Goal: Task Accomplishment & Management: Manage account settings

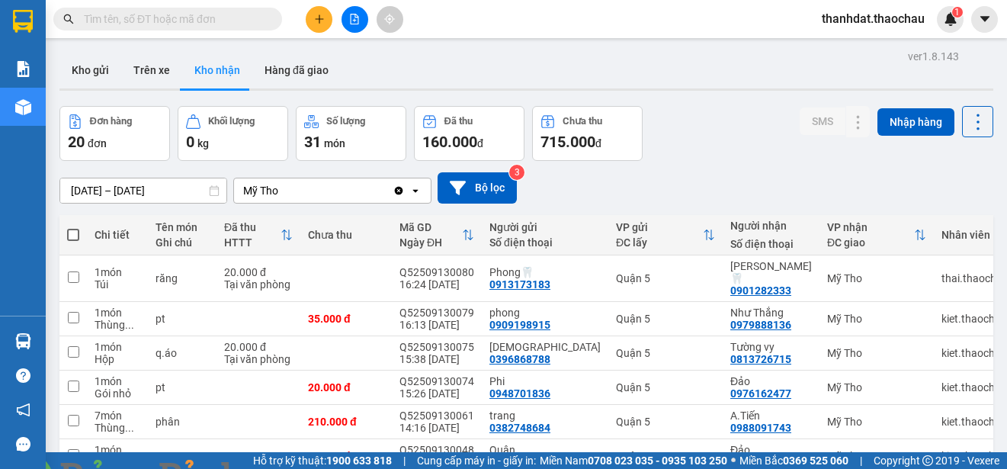
click at [281, 468] on img at bounding box center [275, 477] width 9 height 9
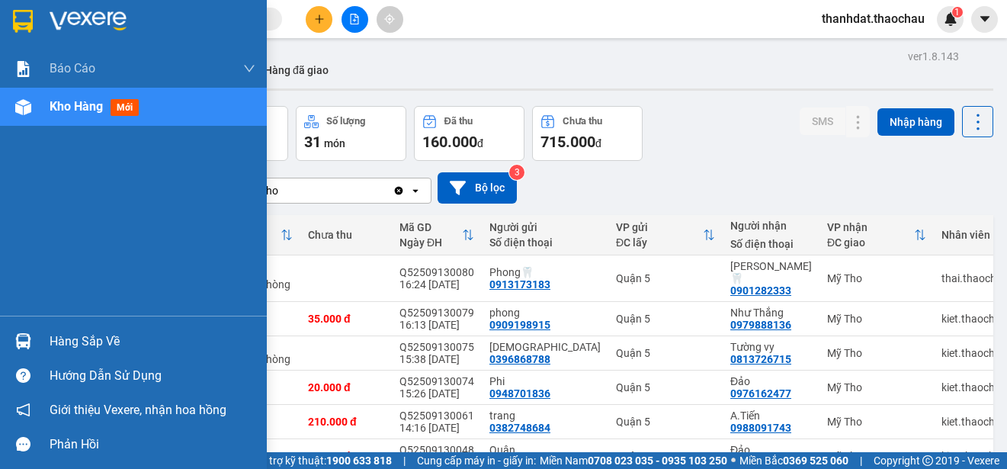
click at [89, 340] on div "Hàng sắp về" at bounding box center [153, 341] width 206 height 23
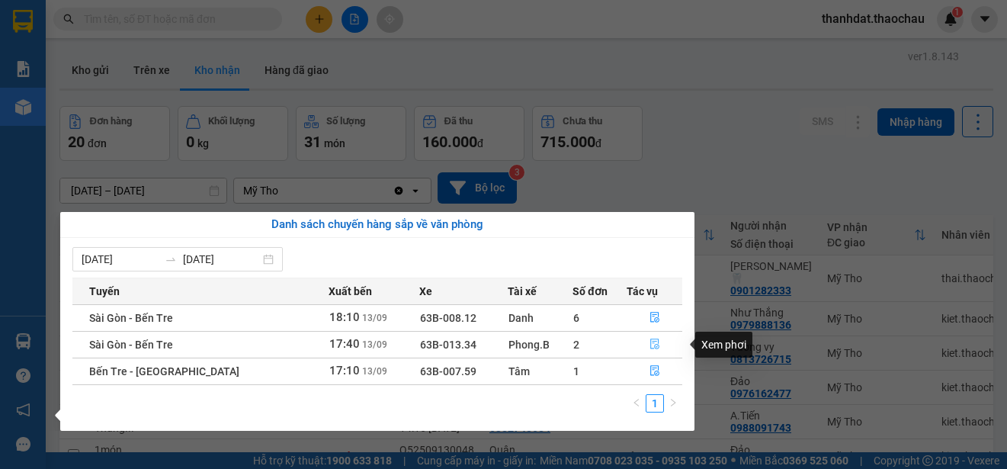
click at [651, 341] on icon "file-done" at bounding box center [654, 343] width 11 height 11
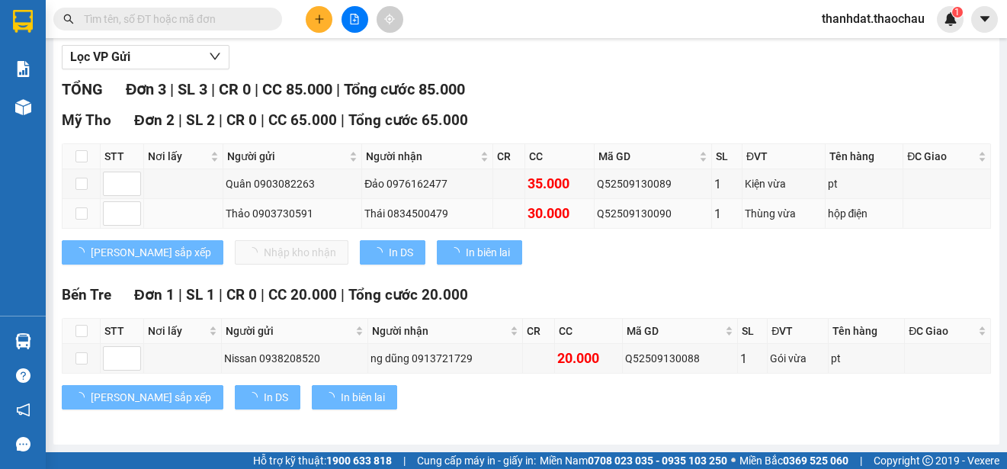
scroll to position [76, 0]
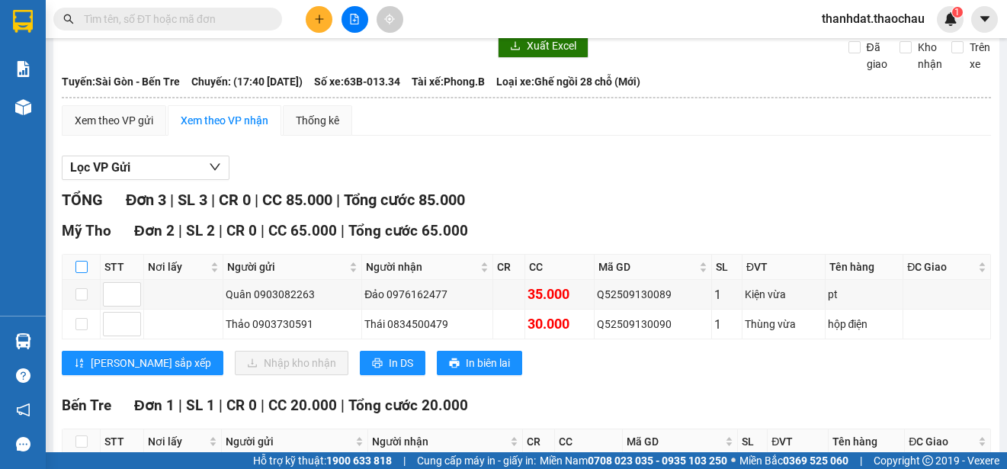
click at [78, 265] on input "checkbox" at bounding box center [81, 267] width 12 height 12
checkbox input "true"
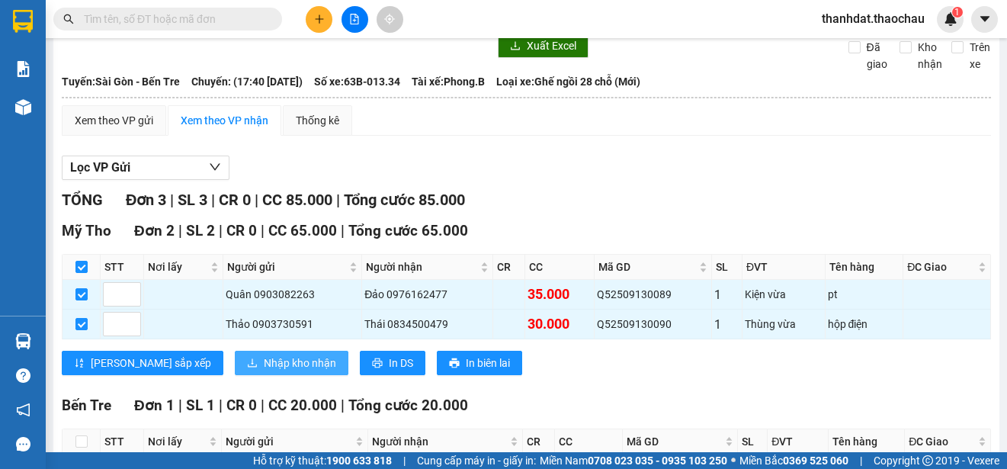
click at [264, 365] on span "Nhập kho nhận" at bounding box center [300, 362] width 72 height 17
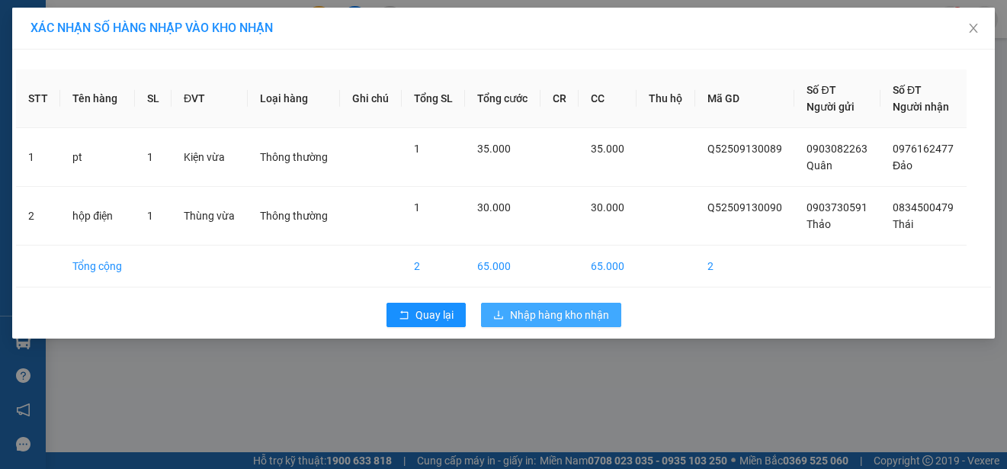
click at [589, 313] on span "Nhập hàng kho nhận" at bounding box center [559, 314] width 99 height 17
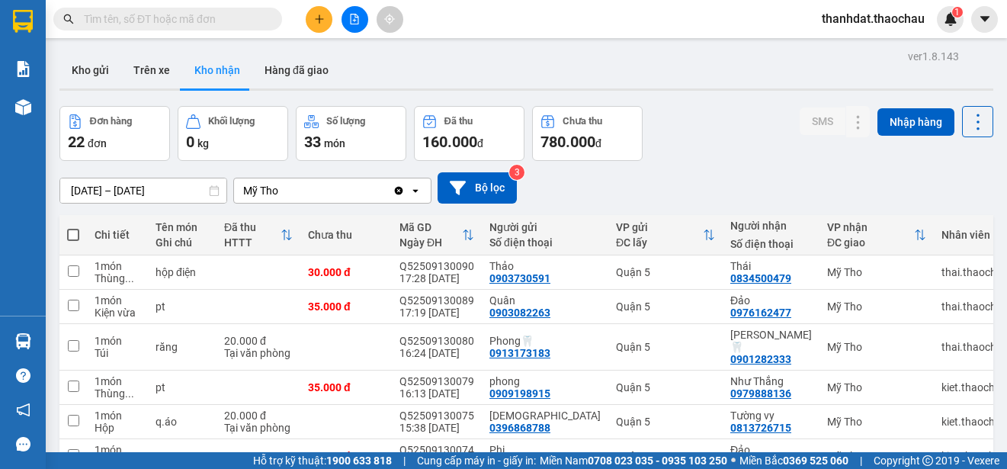
scroll to position [215, 0]
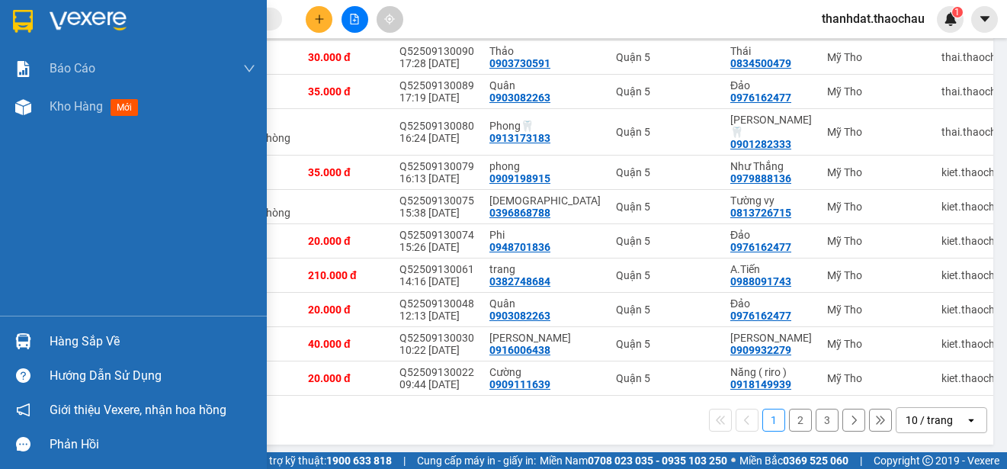
drag, startPoint x: 69, startPoint y: 344, endPoint x: 97, endPoint y: 342, distance: 27.5
click at [71, 344] on div "Hàng sắp về" at bounding box center [153, 341] width 206 height 23
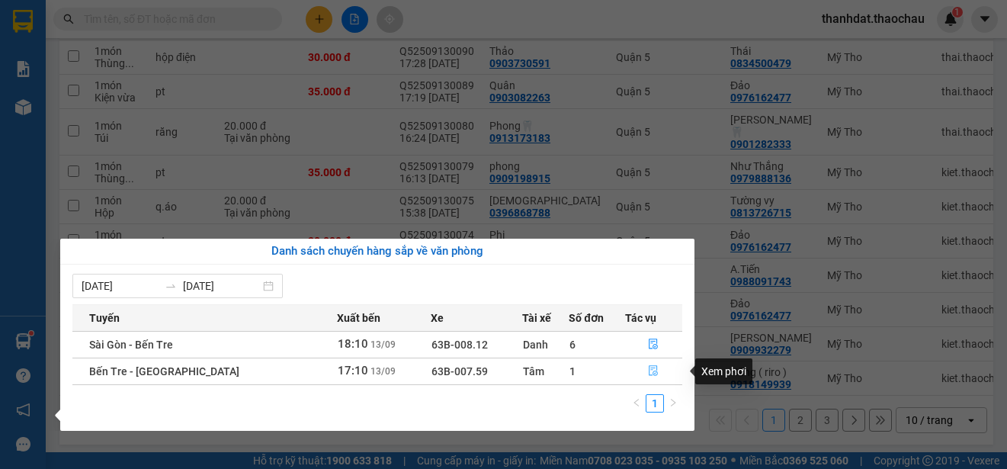
click at [649, 368] on icon "file-done" at bounding box center [653, 371] width 9 height 11
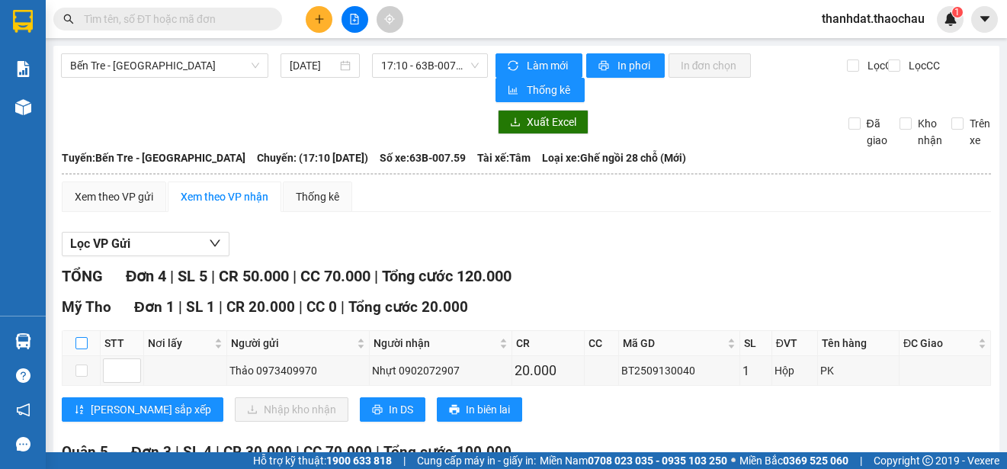
click at [82, 342] on input "checkbox" at bounding box center [81, 343] width 12 height 12
checkbox input "true"
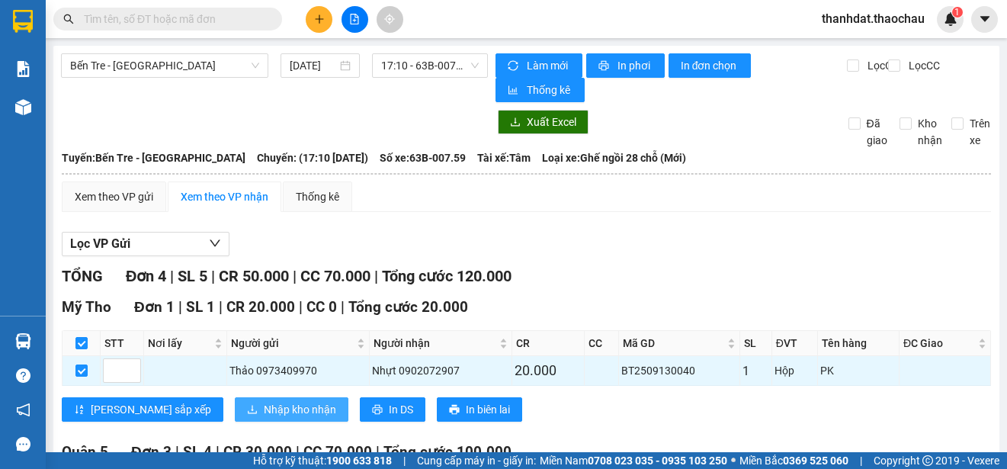
click at [264, 410] on span "Nhập kho nhận" at bounding box center [300, 409] width 72 height 17
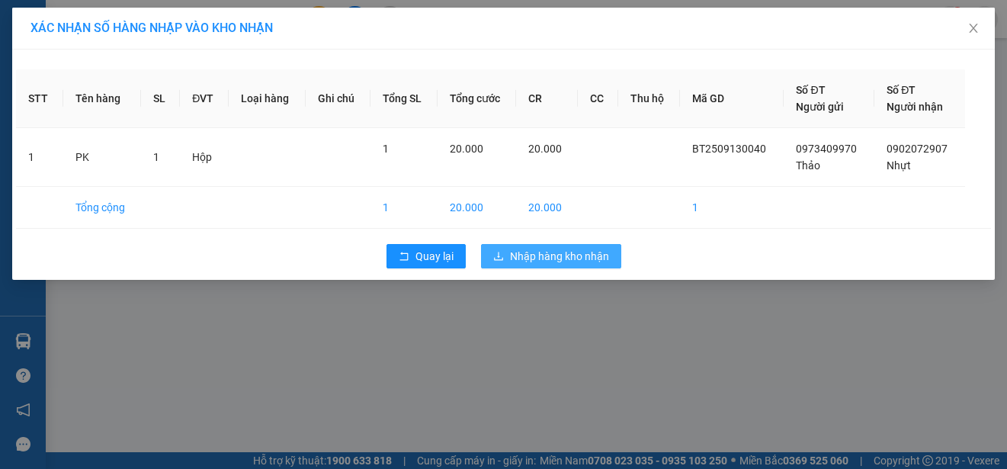
click at [592, 249] on span "Nhập hàng kho nhận" at bounding box center [559, 256] width 99 height 17
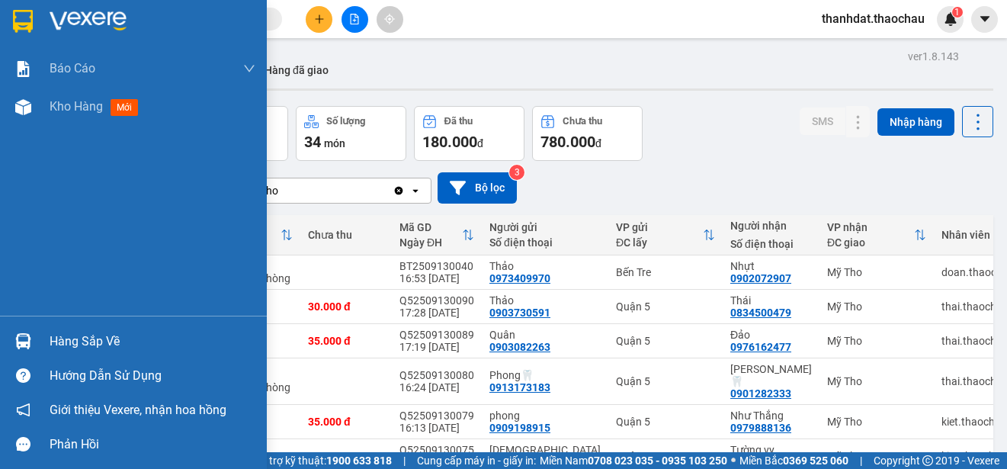
click at [44, 338] on div "Hàng sắp về" at bounding box center [133, 341] width 267 height 34
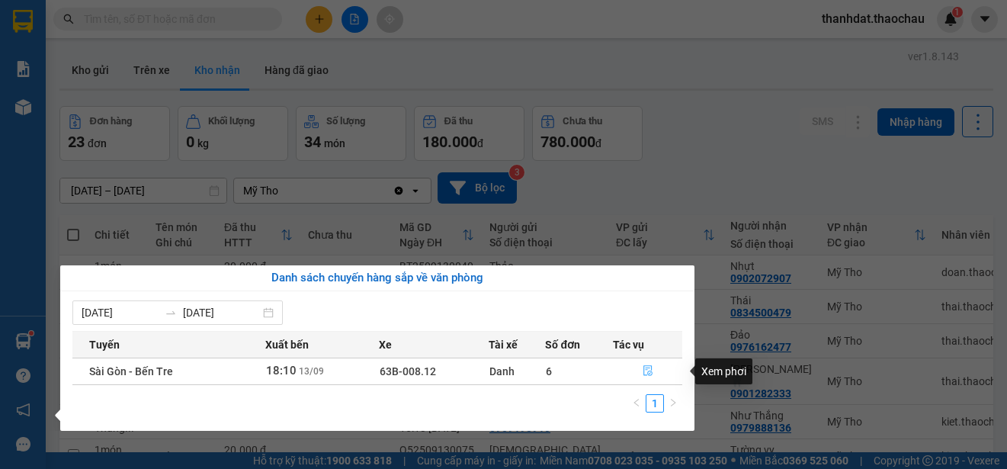
click at [646, 372] on icon "file-done" at bounding box center [648, 370] width 11 height 11
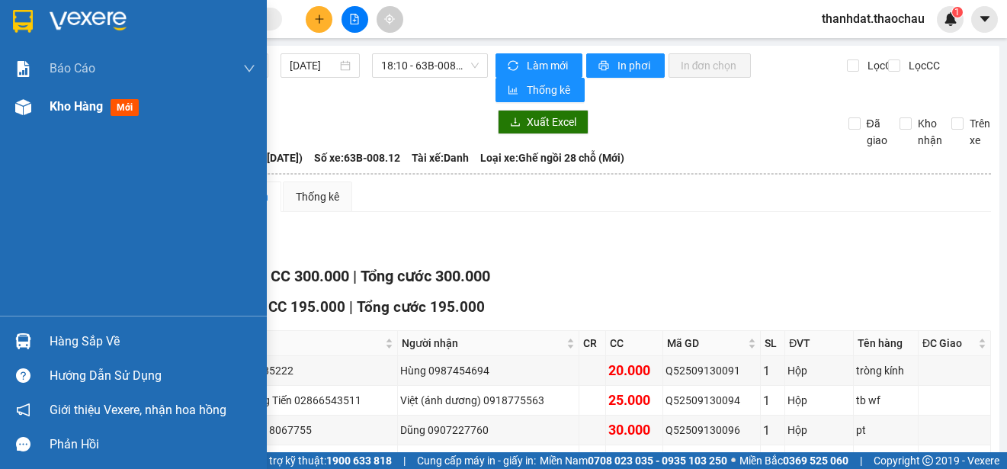
click at [66, 106] on span "Kho hàng" at bounding box center [76, 106] width 53 height 14
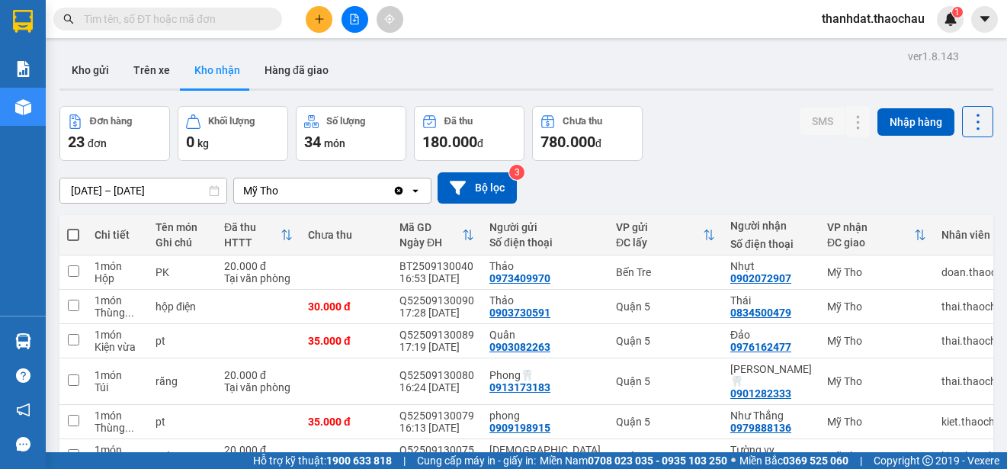
scroll to position [215, 0]
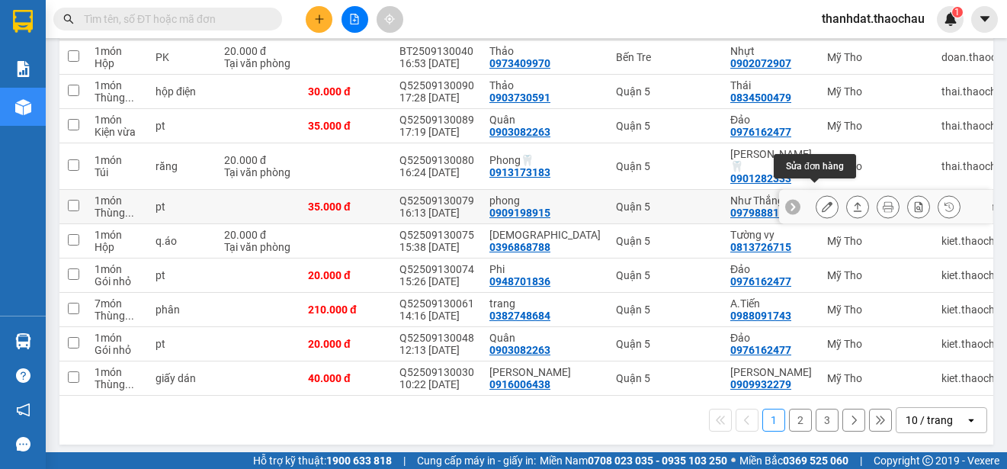
click at [822, 201] on icon at bounding box center [827, 206] width 11 height 11
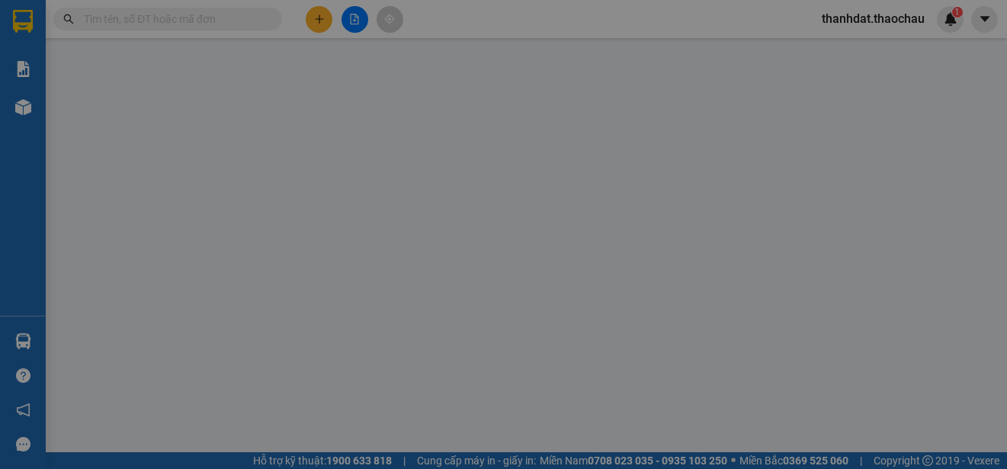
type input "0909198915"
type input "phong"
type input "0979888136"
type input "Như Thắng"
type input "35.000"
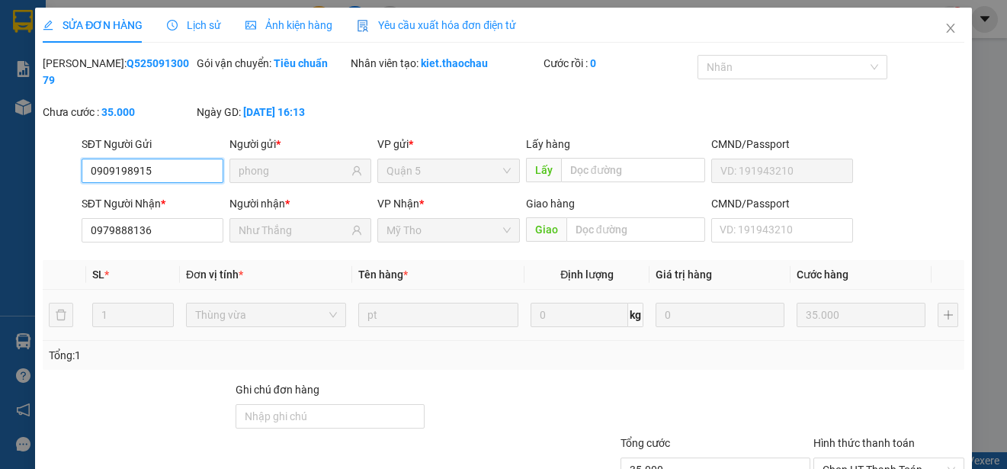
scroll to position [115, 0]
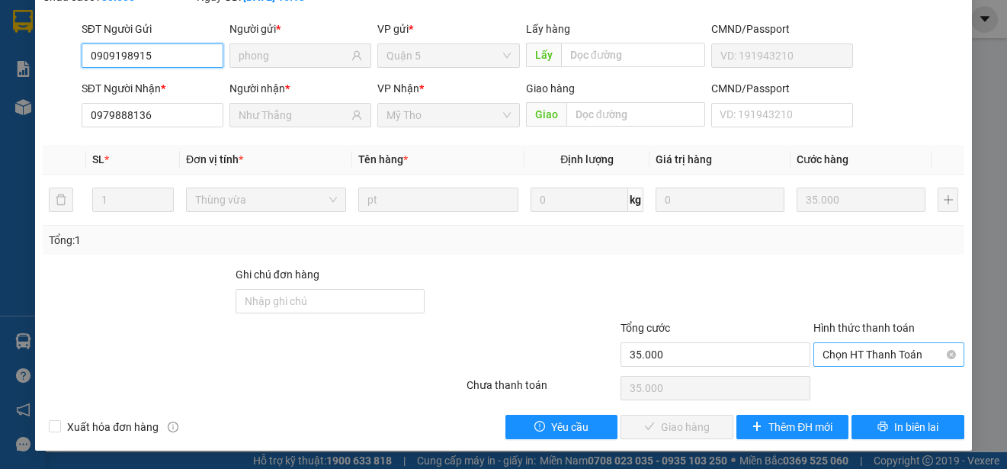
click at [839, 352] on span "Chọn HT Thanh Toán" at bounding box center [888, 354] width 133 height 23
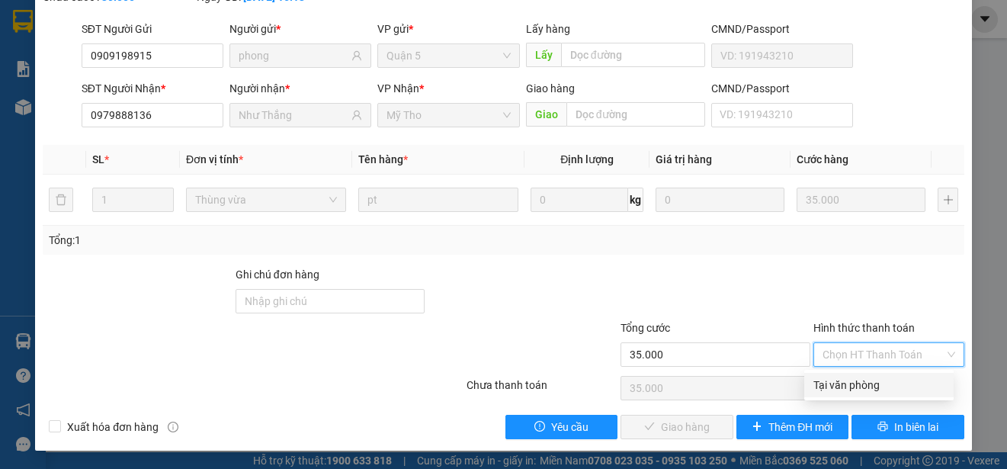
click at [832, 385] on div "Tại văn phòng" at bounding box center [878, 385] width 131 height 17
type input "0"
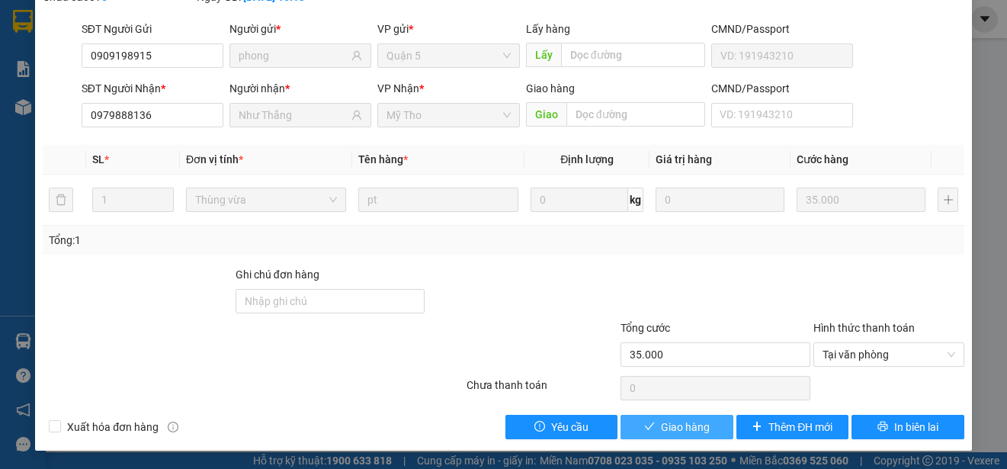
click at [678, 429] on span "Giao hàng" at bounding box center [685, 426] width 49 height 17
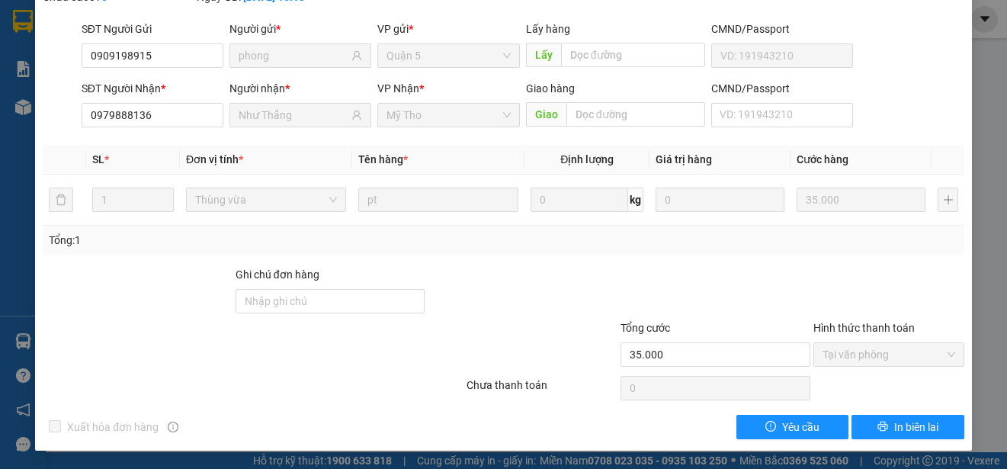
scroll to position [0, 0]
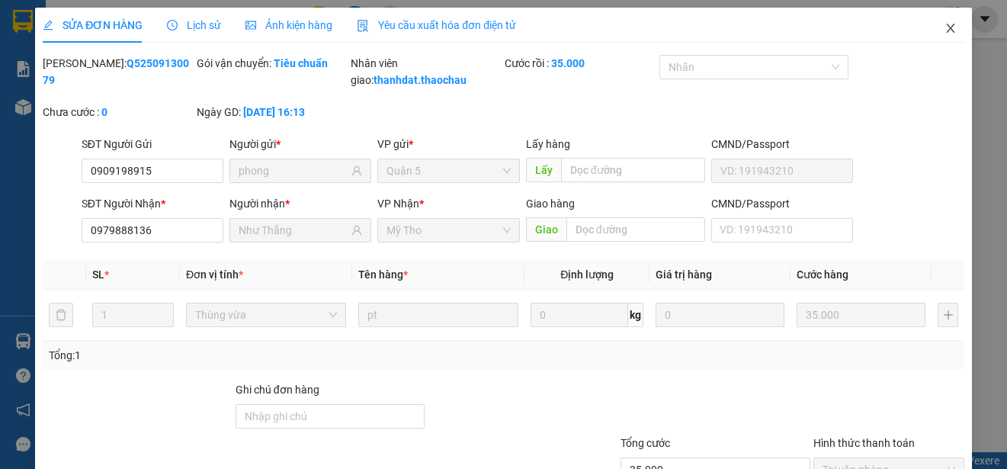
click at [946, 28] on icon "close" at bounding box center [950, 28] width 8 height 9
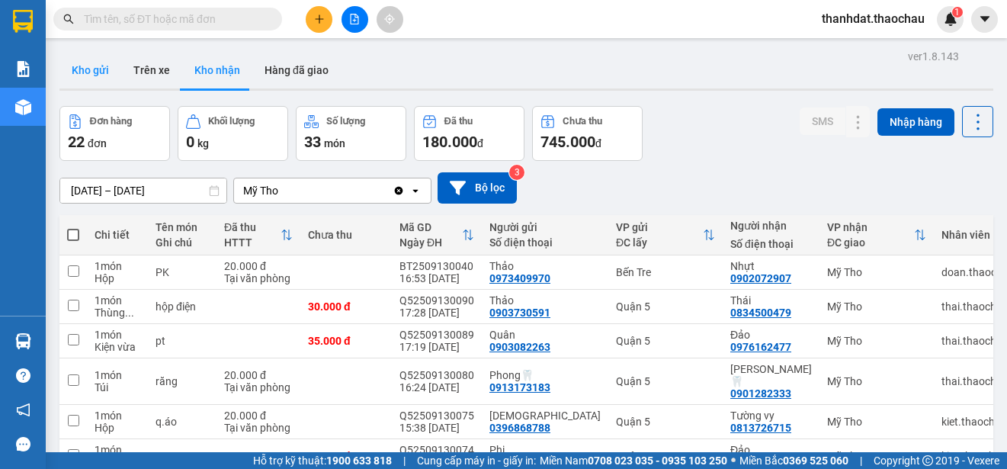
click at [85, 64] on button "Kho gửi" at bounding box center [90, 70] width 62 height 37
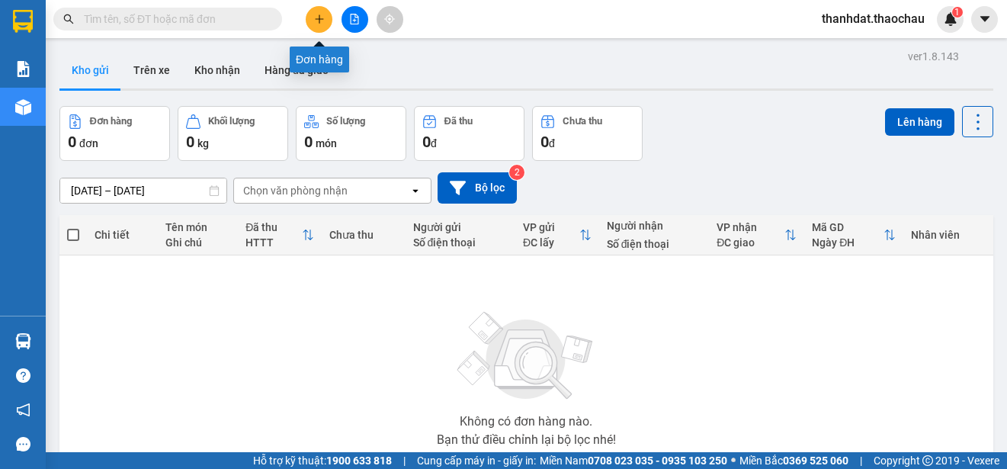
click at [325, 15] on button at bounding box center [319, 19] width 27 height 27
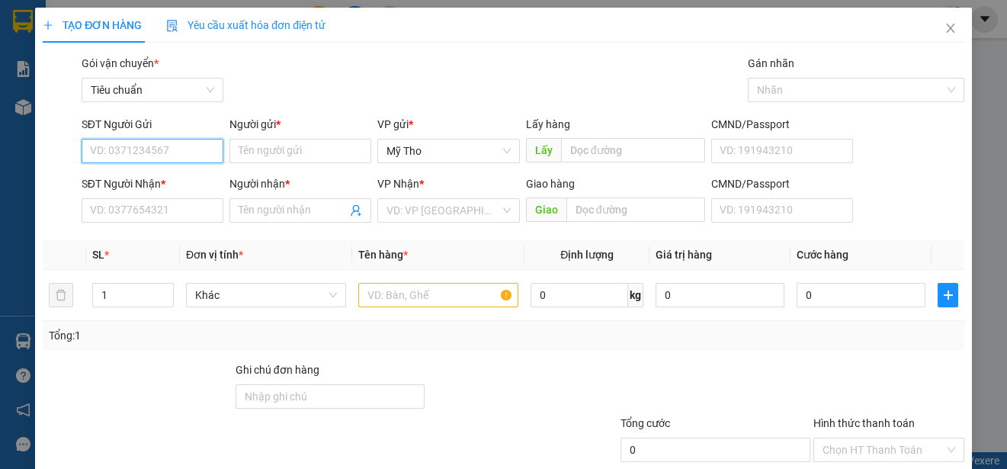
click at [179, 156] on input "SĐT Người Gửi" at bounding box center [153, 151] width 142 height 24
type input "0909070355"
click at [163, 175] on div "0909070355 - Như Ngọc" at bounding box center [165, 181] width 150 height 17
type input "Như Ngọc"
type input "0909070355"
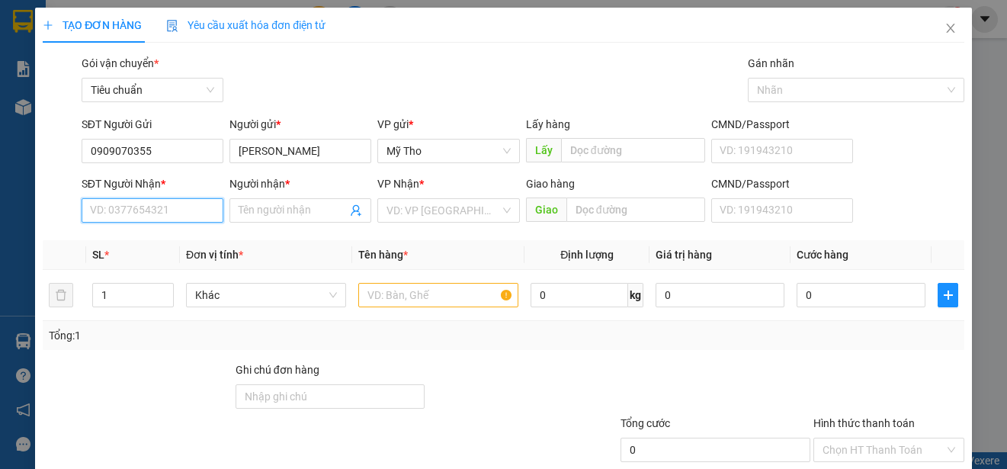
click at [167, 205] on input "SĐT Người Nhận *" at bounding box center [153, 210] width 142 height 24
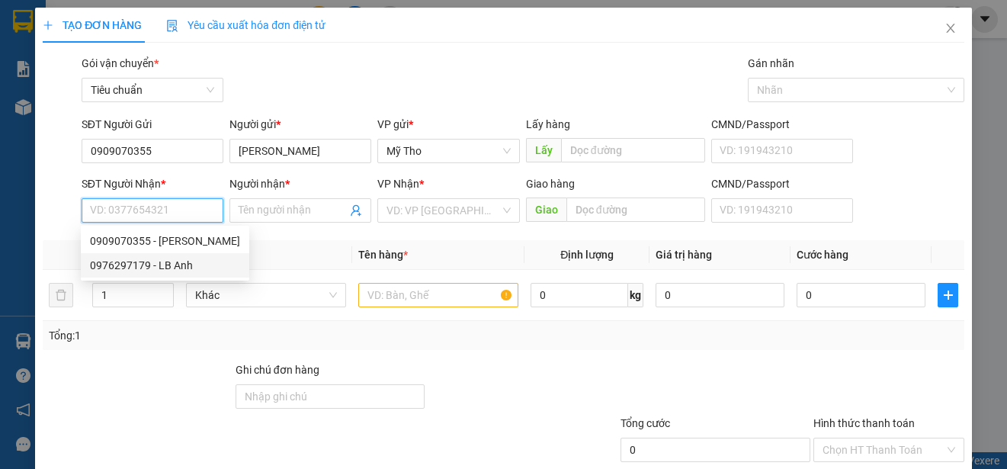
click at [159, 265] on div "0976297179 - LB Anh" at bounding box center [165, 265] width 150 height 17
type input "0976297179"
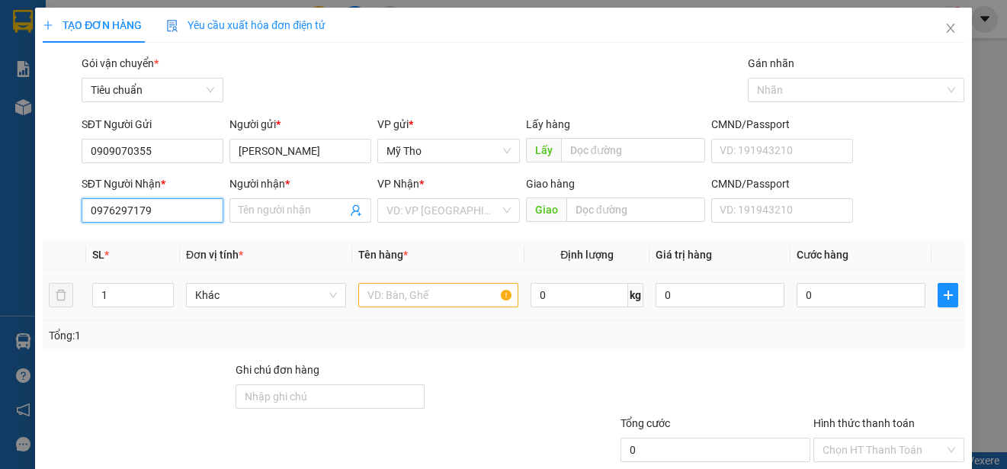
type input "LB Anh"
click at [192, 293] on div "Khác" at bounding box center [266, 295] width 160 height 24
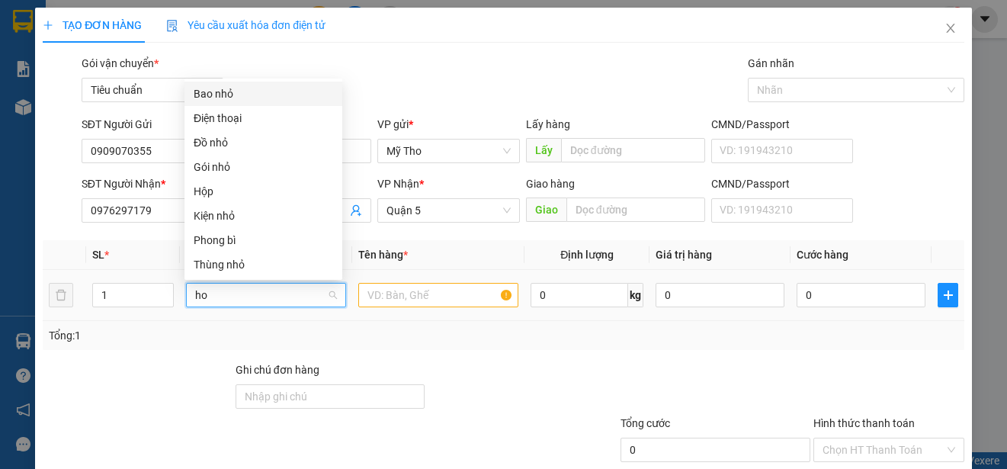
type input "hop"
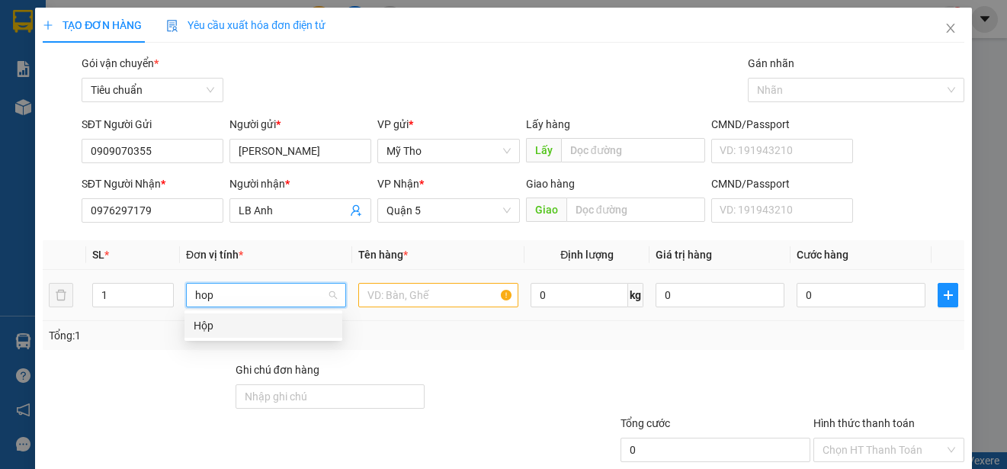
drag, startPoint x: 197, startPoint y: 322, endPoint x: 344, endPoint y: 324, distance: 147.1
click at [210, 323] on div "Hộp" at bounding box center [263, 325] width 139 height 17
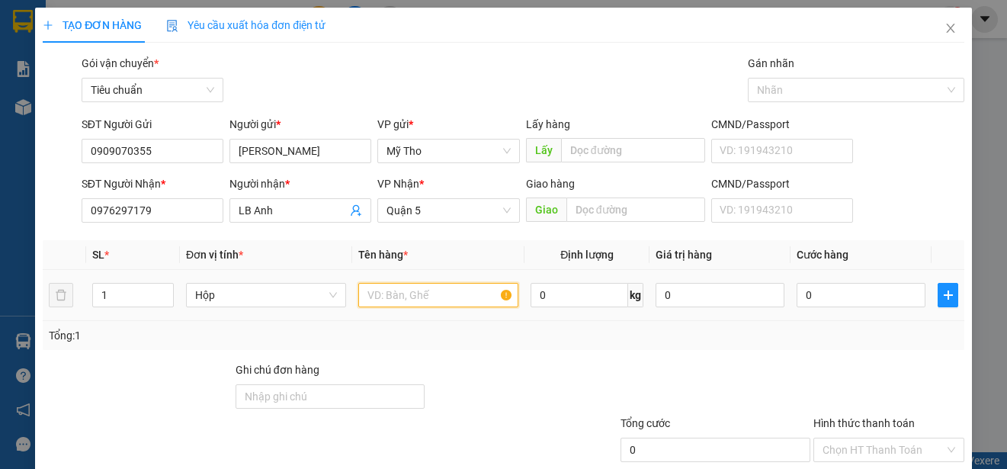
drag, startPoint x: 441, startPoint y: 298, endPoint x: 438, endPoint y: 290, distance: 8.7
click at [440, 298] on input "text" at bounding box center [438, 295] width 160 height 24
paste input "ăng"
type input "răng"
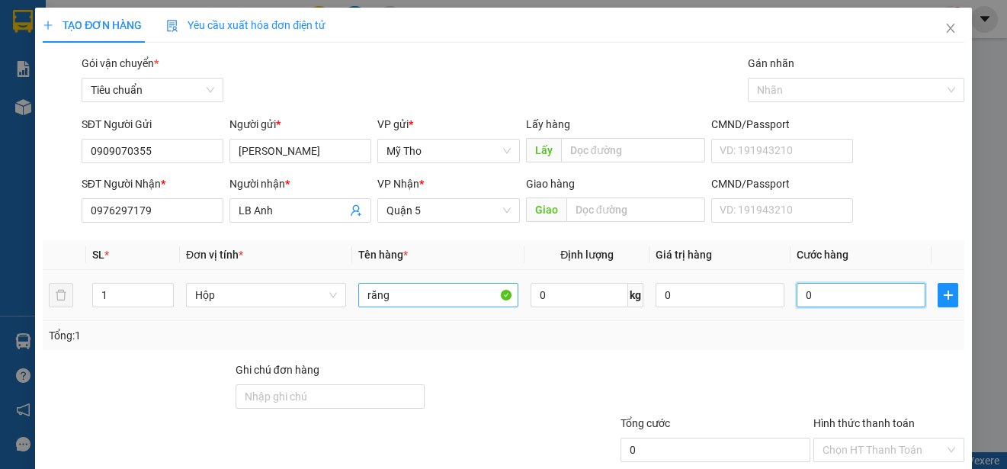
type input "3"
type input "0"
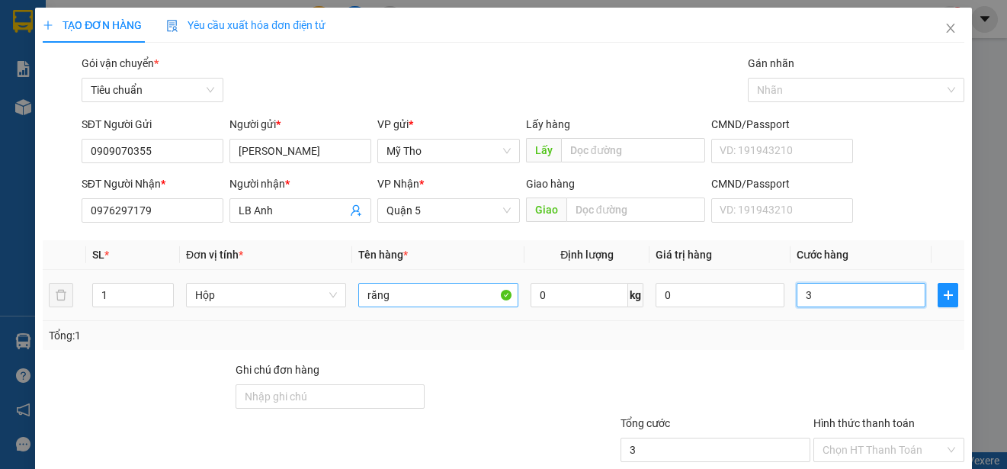
type input "0"
type input "02"
type input "2"
type input "020"
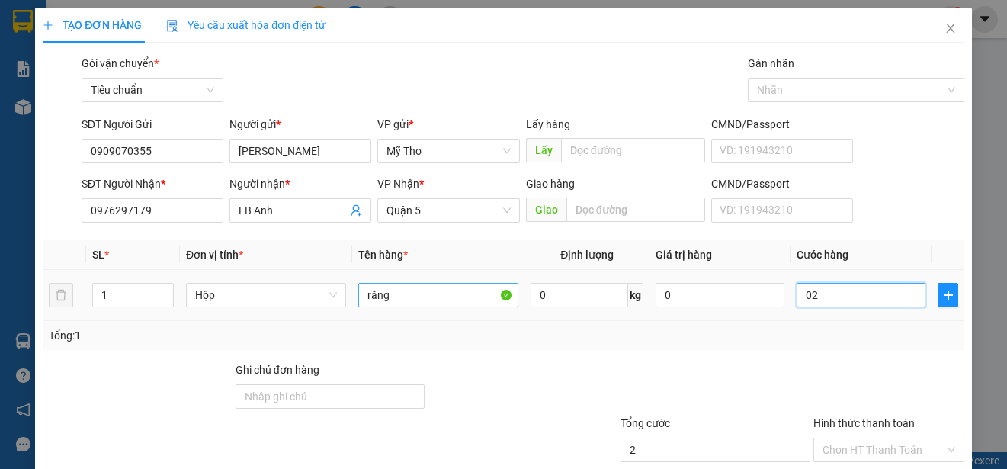
type input "20"
type input "0.200"
type input "200"
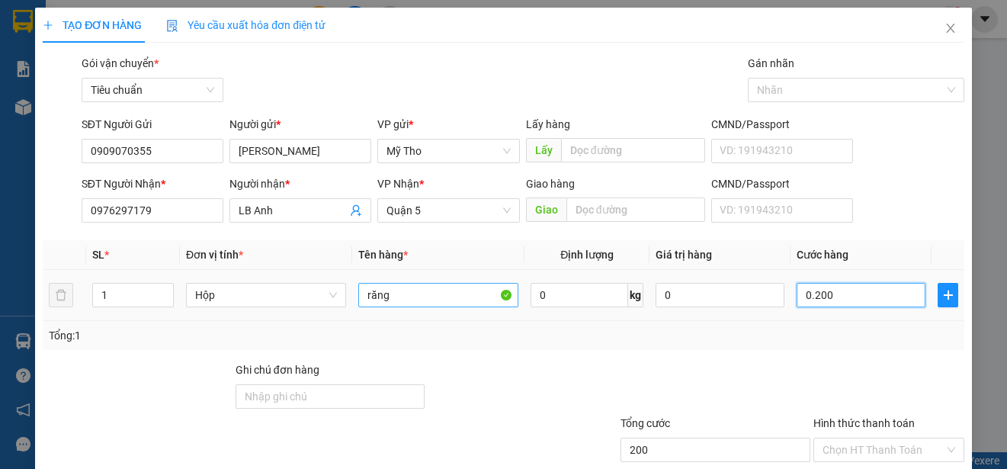
type input "02.000"
type input "2.000"
type input "020.000"
type input "20.000"
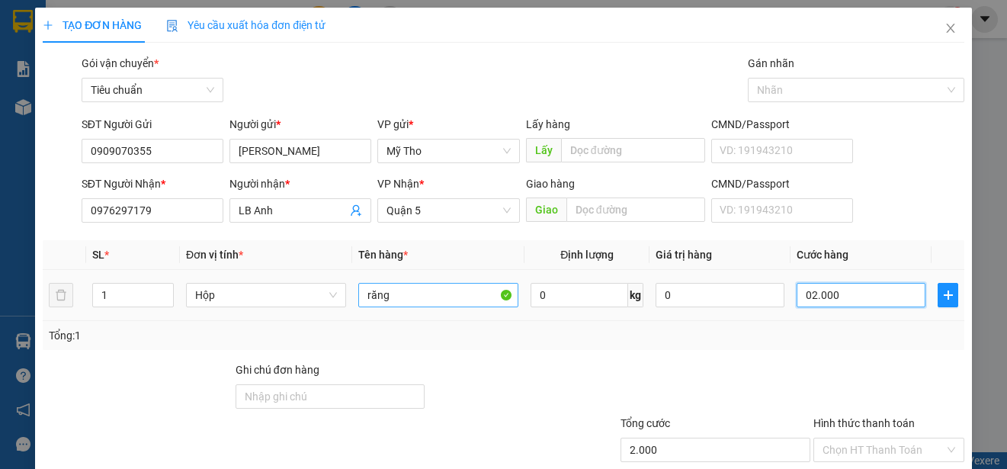
type input "20.000"
click at [802, 297] on input "020.000" at bounding box center [861, 295] width 129 height 24
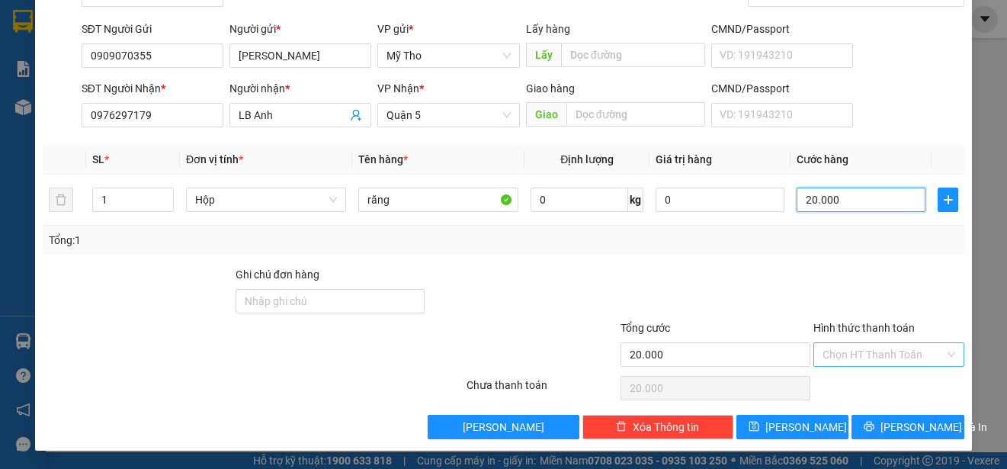
type input "20.000"
click at [842, 352] on input "Hình thức thanh toán" at bounding box center [883, 354] width 122 height 23
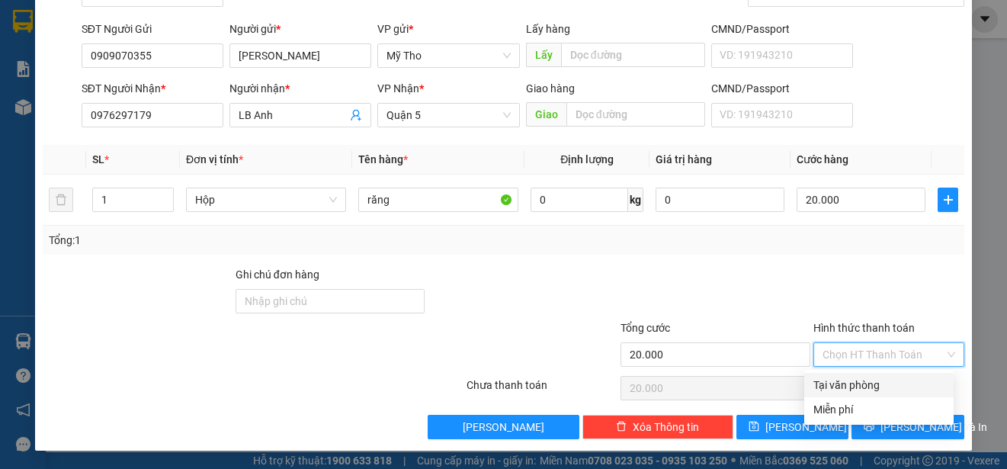
click at [851, 386] on div "Tại văn phòng" at bounding box center [878, 385] width 131 height 17
type input "0"
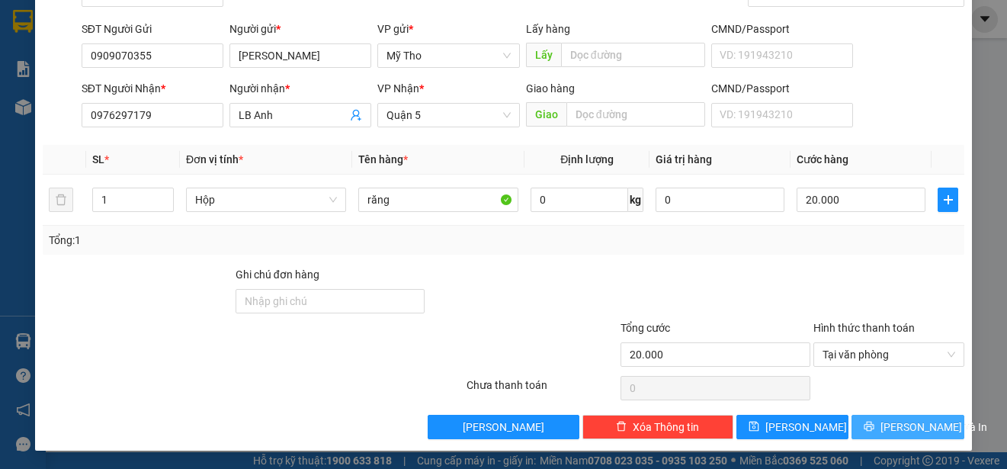
click at [920, 417] on button "Lưu và In" at bounding box center [907, 427] width 113 height 24
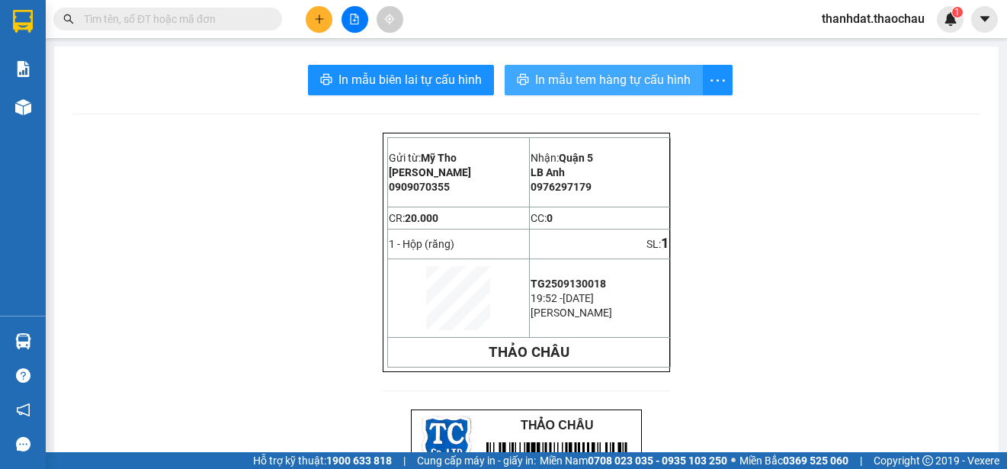
click at [601, 81] on span "In mẫu tem hàng tự cấu hình" at bounding box center [613, 79] width 156 height 19
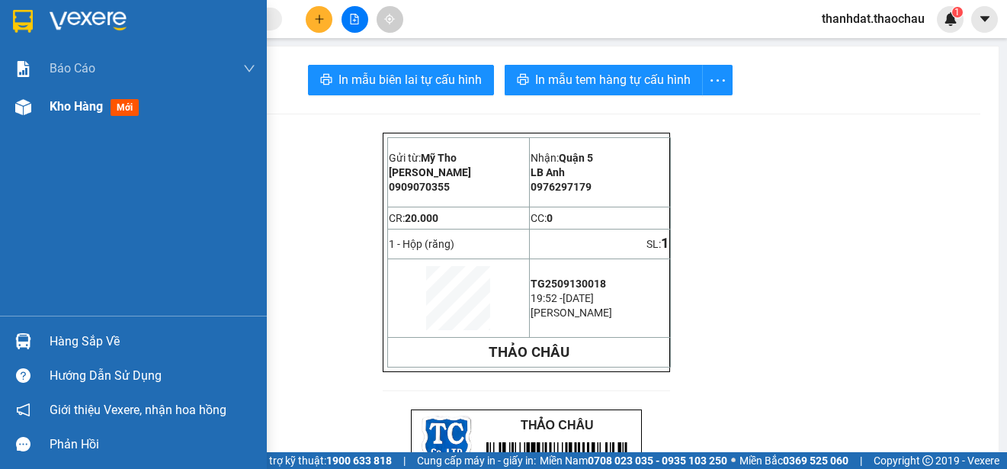
click at [59, 104] on span "Kho hàng" at bounding box center [76, 106] width 53 height 14
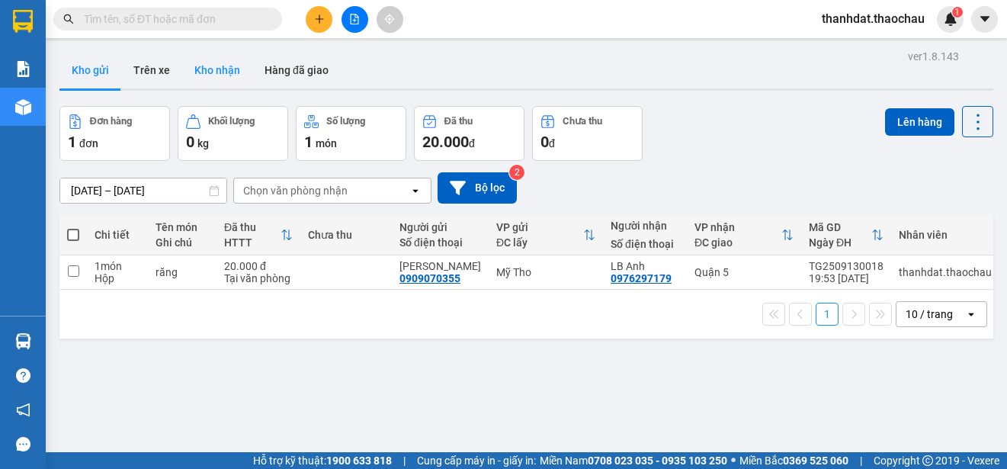
click at [217, 63] on button "Kho nhận" at bounding box center [217, 70] width 70 height 37
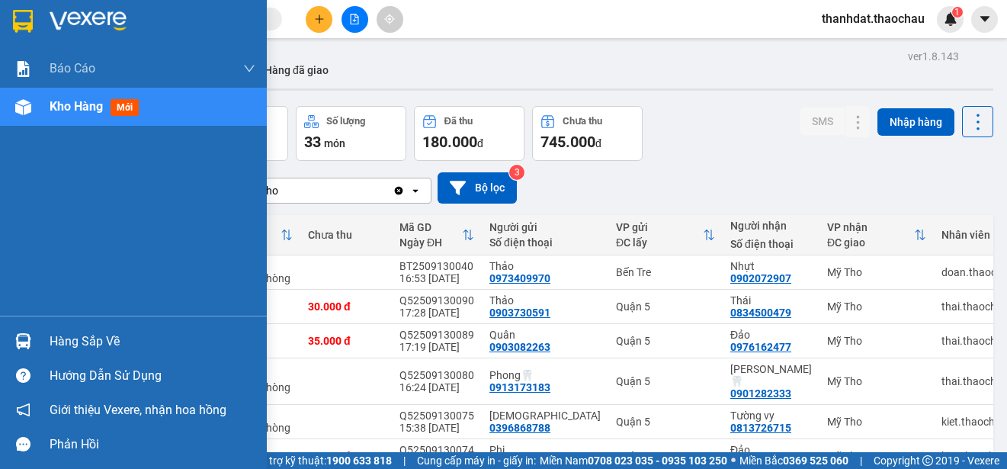
click at [81, 338] on div "Hàng sắp về" at bounding box center [153, 341] width 206 height 23
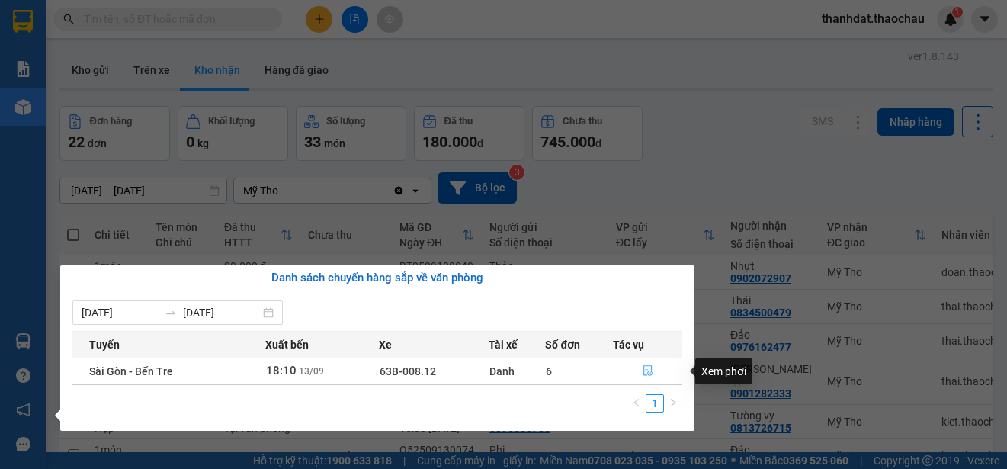
click at [649, 370] on icon "file-done" at bounding box center [648, 370] width 11 height 11
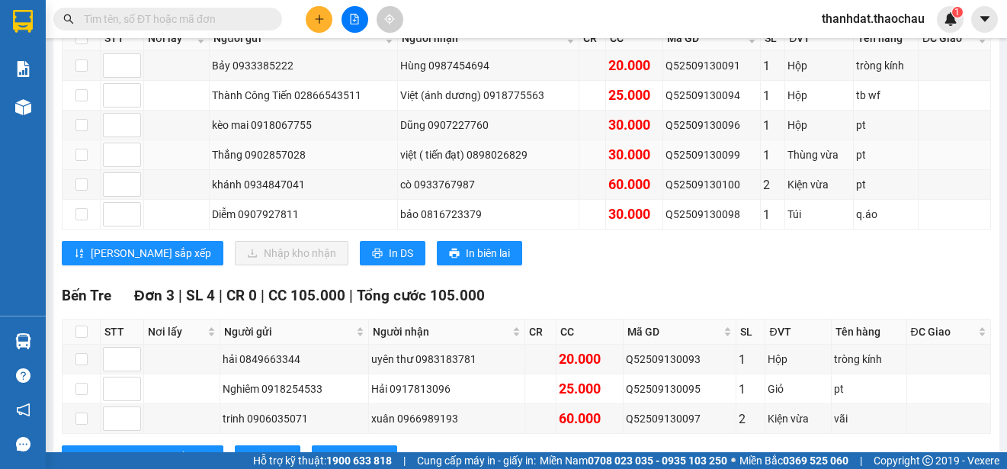
scroll to position [229, 0]
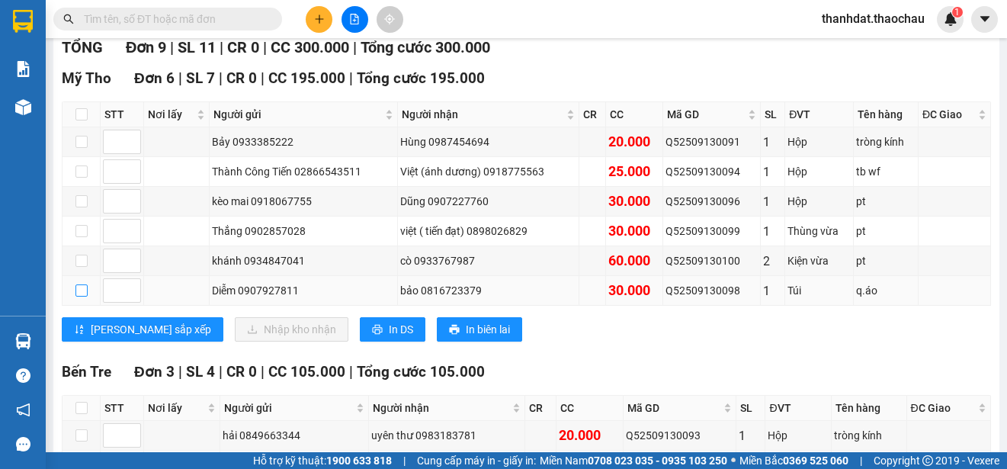
click at [84, 293] on input "checkbox" at bounding box center [81, 290] width 12 height 12
checkbox input "true"
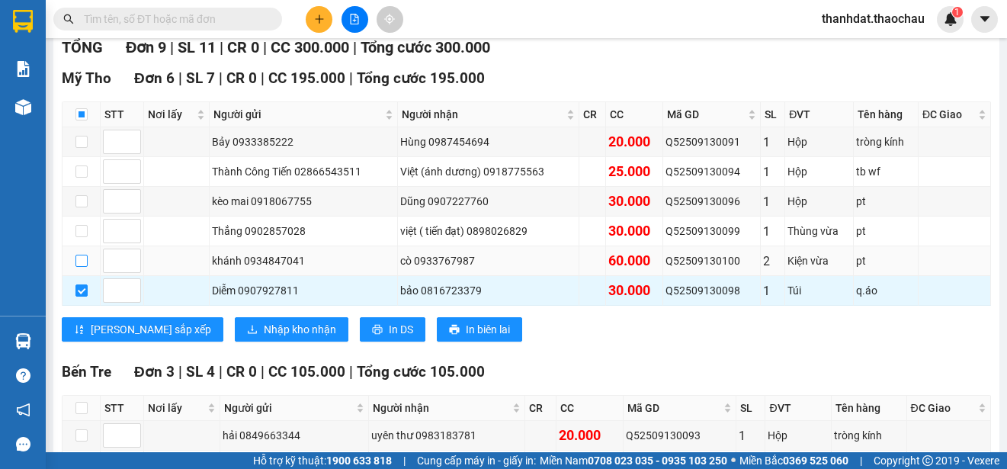
click at [79, 261] on input "checkbox" at bounding box center [81, 261] width 12 height 12
checkbox input "true"
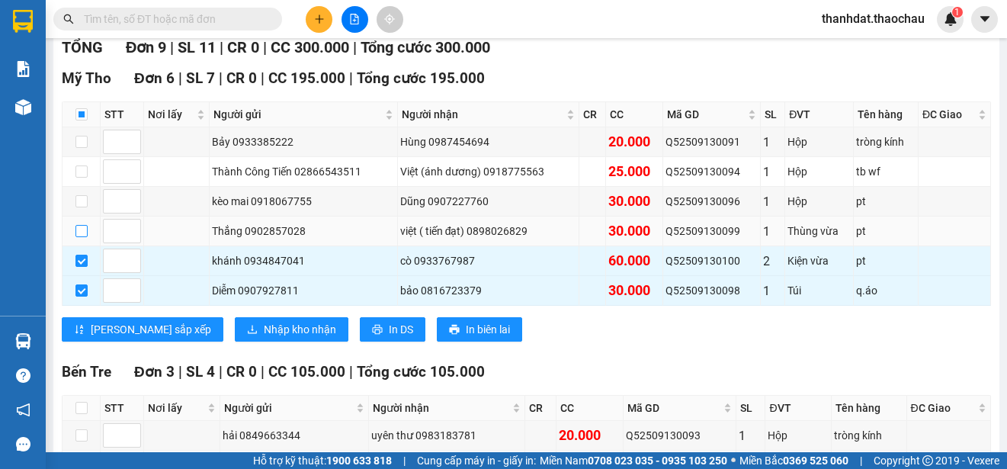
click at [83, 229] on input "checkbox" at bounding box center [81, 231] width 12 height 12
checkbox input "true"
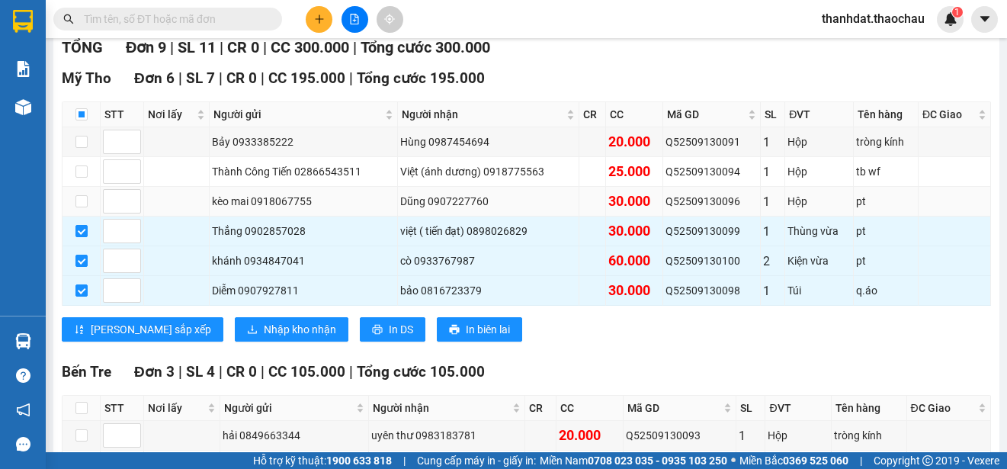
click at [74, 203] on td at bounding box center [82, 202] width 38 height 30
click at [81, 170] on input "checkbox" at bounding box center [81, 171] width 12 height 12
checkbox input "true"
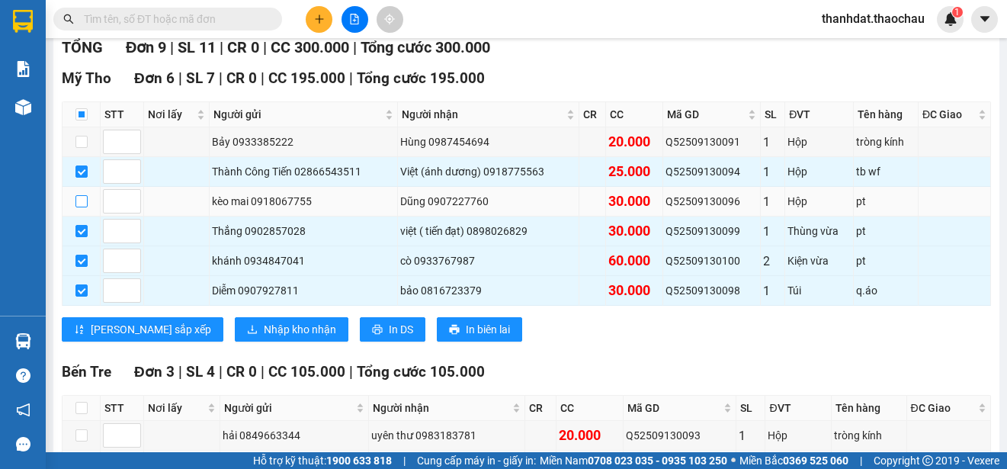
click at [82, 199] on input "checkbox" at bounding box center [81, 201] width 12 height 12
checkbox input "true"
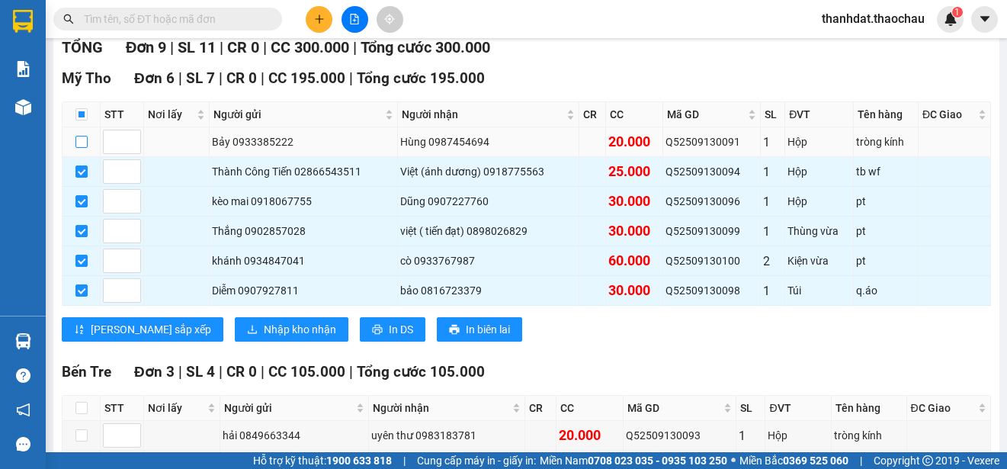
click at [83, 141] on input "checkbox" at bounding box center [81, 142] width 12 height 12
checkbox input "true"
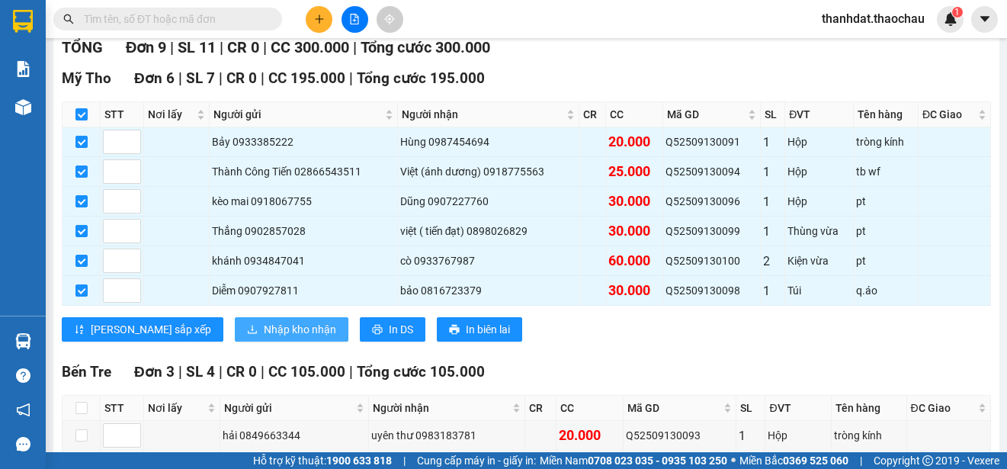
click at [264, 331] on span "Nhập kho nhận" at bounding box center [300, 329] width 72 height 17
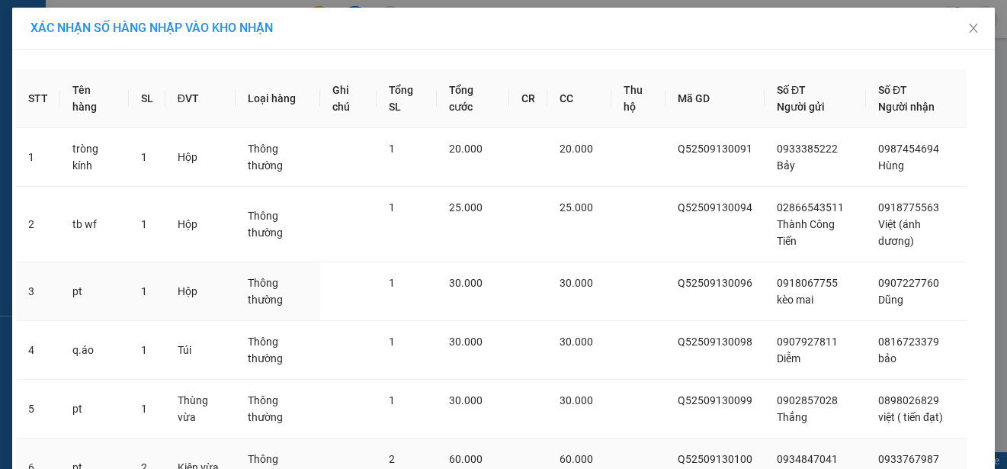
scroll to position [156, 0]
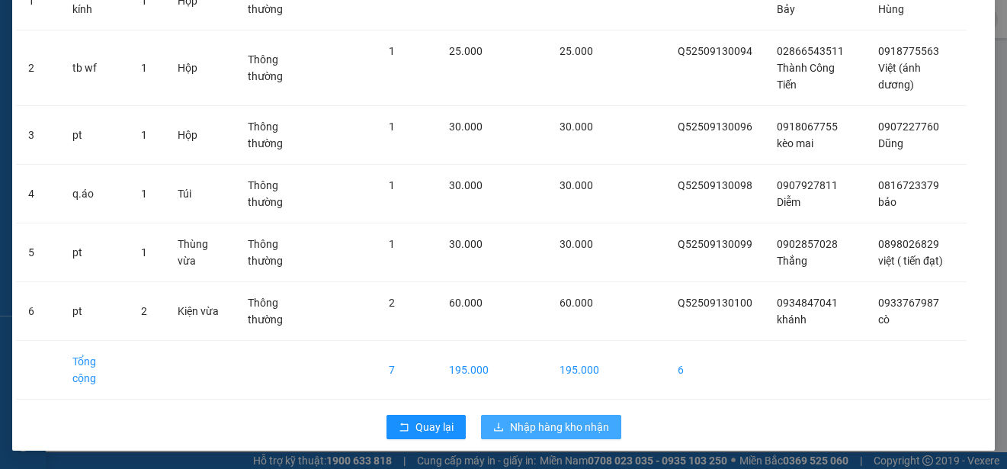
click at [543, 431] on span "Nhập hàng kho nhận" at bounding box center [559, 426] width 99 height 17
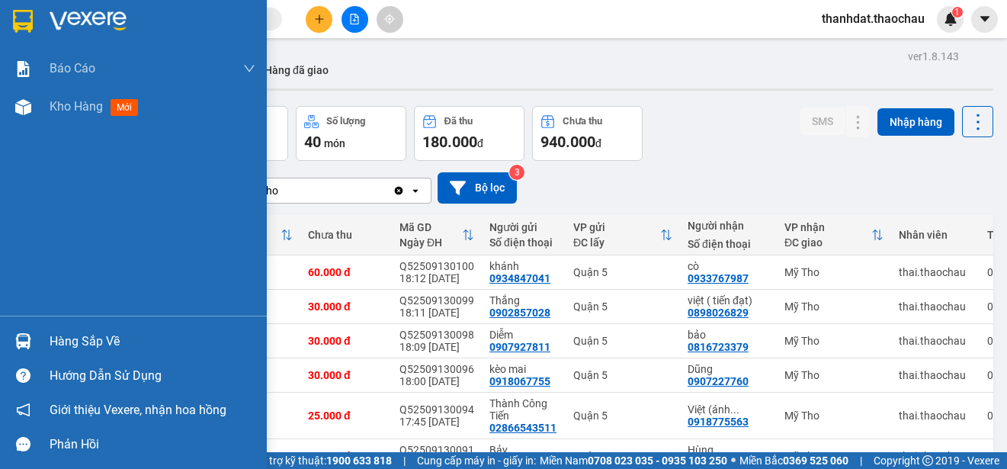
click at [88, 345] on div "Hàng sắp về" at bounding box center [153, 341] width 206 height 23
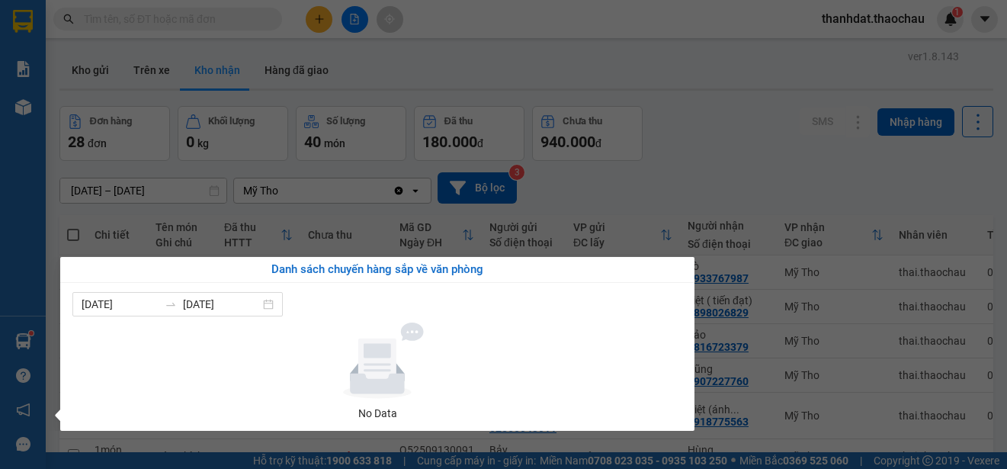
click at [740, 138] on section "Kết quả tìm kiếm ( 2106 ) Bộ lọc Mã ĐH Trạng thái Món hàng Tổng cước Chưa cước …" at bounding box center [503, 234] width 1007 height 469
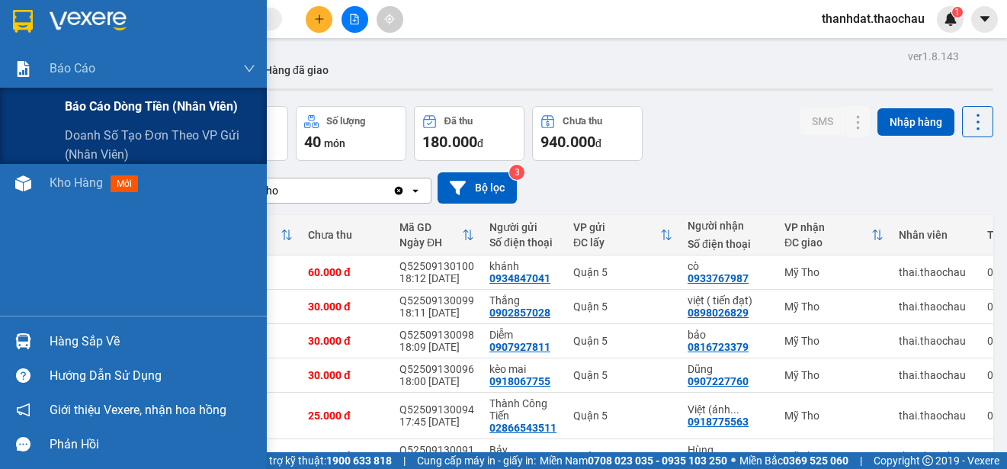
click at [97, 105] on span "Báo cáo dòng tiền (nhân viên)" at bounding box center [151, 106] width 173 height 19
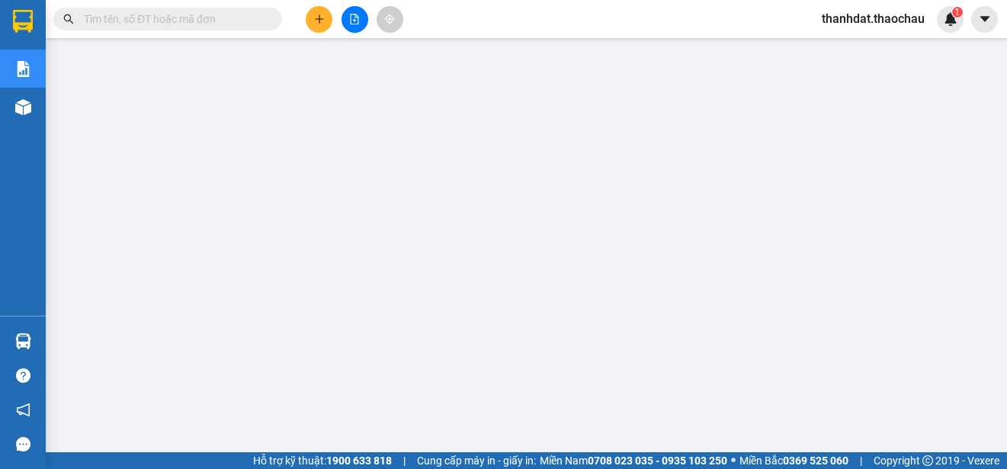
scroll to position [139, 0]
click at [892, 14] on span "thanhdat.thaochau" at bounding box center [873, 18] width 127 height 19
click at [865, 45] on span "Đăng xuất" at bounding box center [879, 47] width 95 height 17
